Goal: Navigation & Orientation: Go to known website

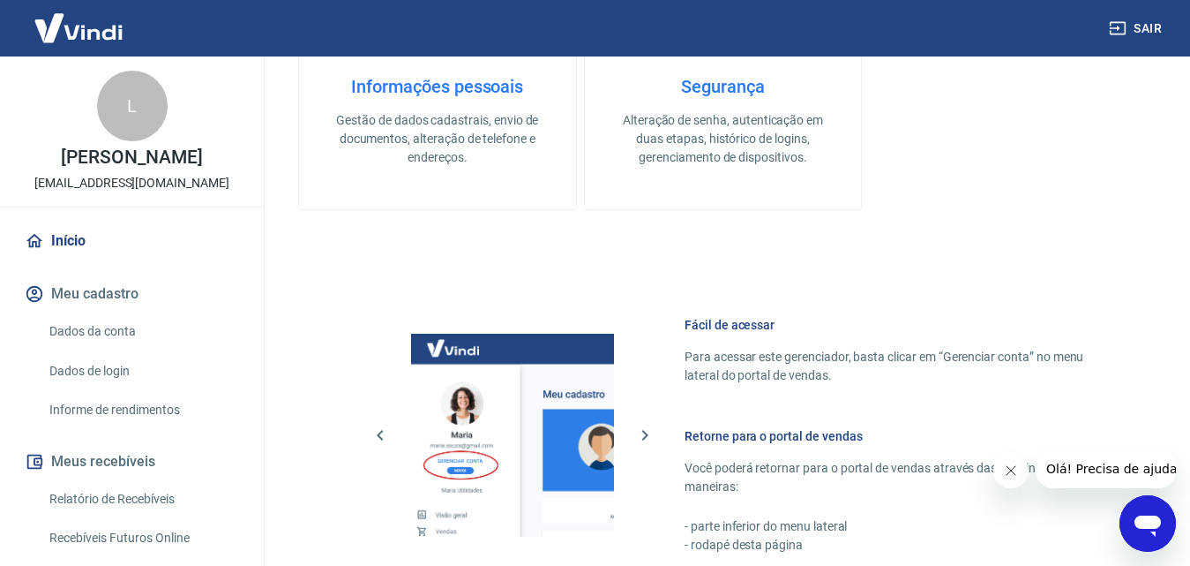
scroll to position [794, 0]
